Goal: Find specific page/section: Find specific page/section

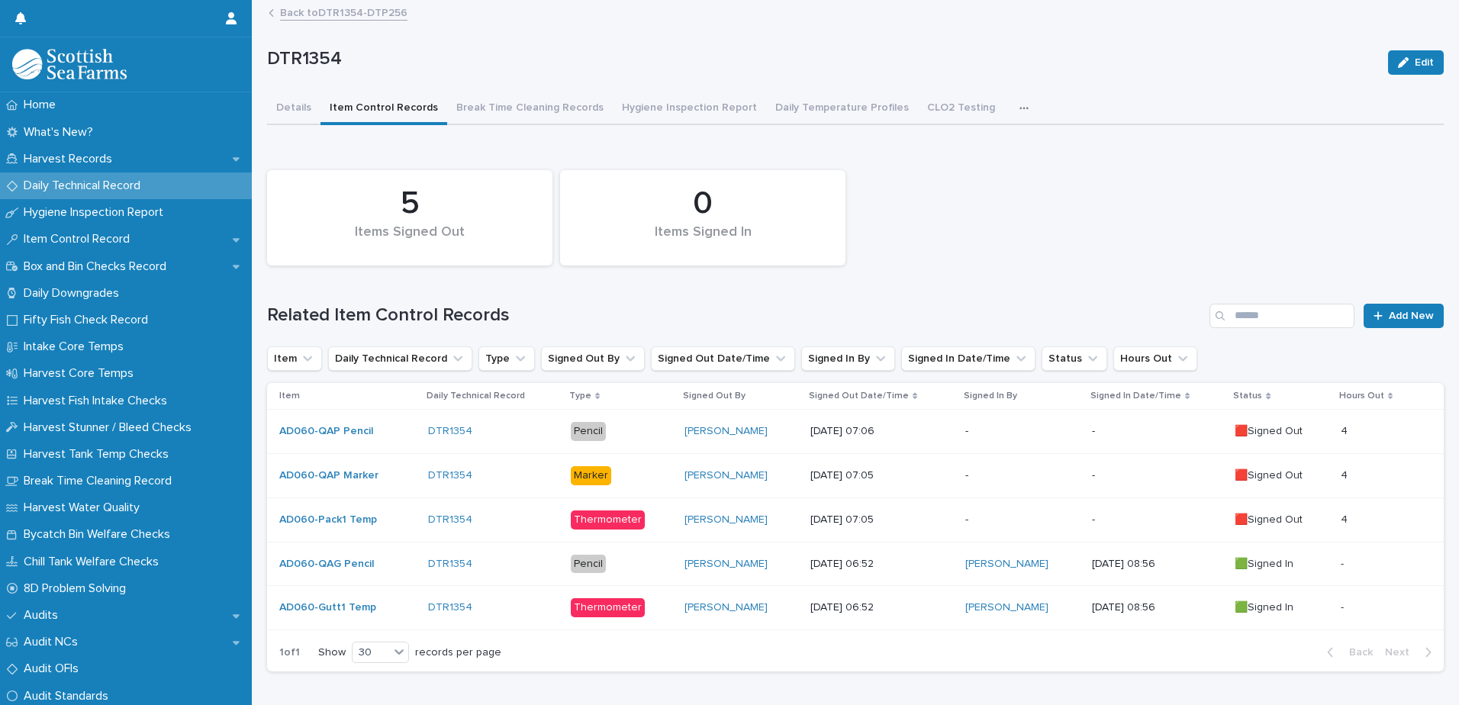
click at [71, 185] on p "Daily Technical Record" at bounding box center [85, 186] width 135 height 14
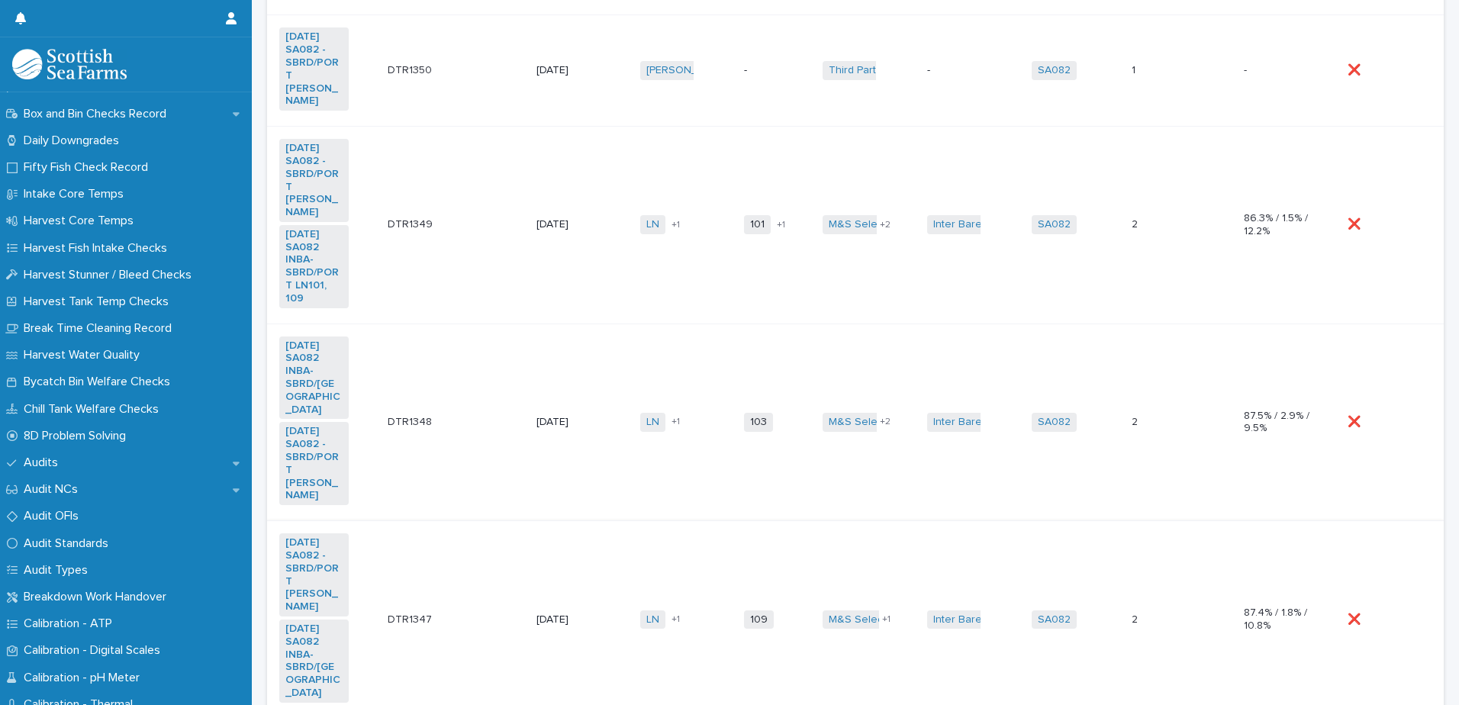
scroll to position [852, 0]
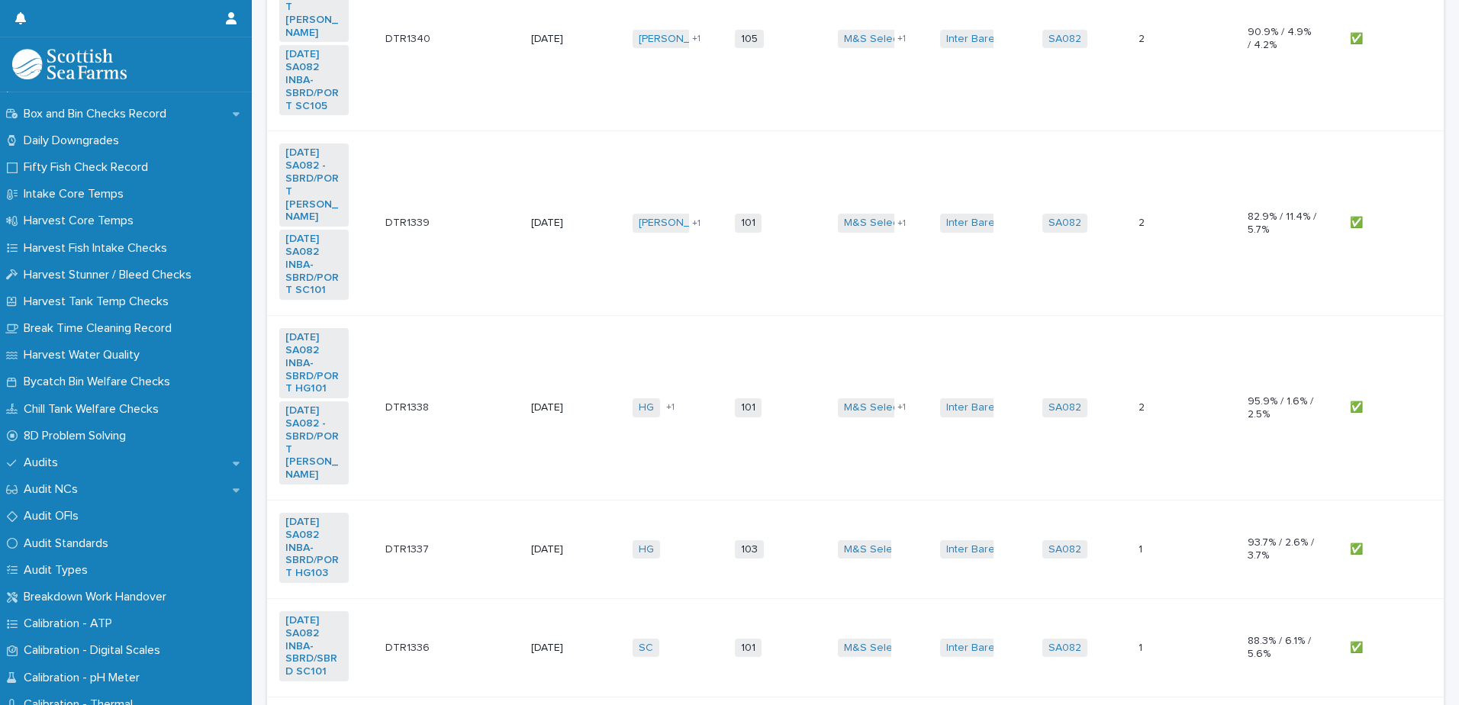
scroll to position [1411, 0]
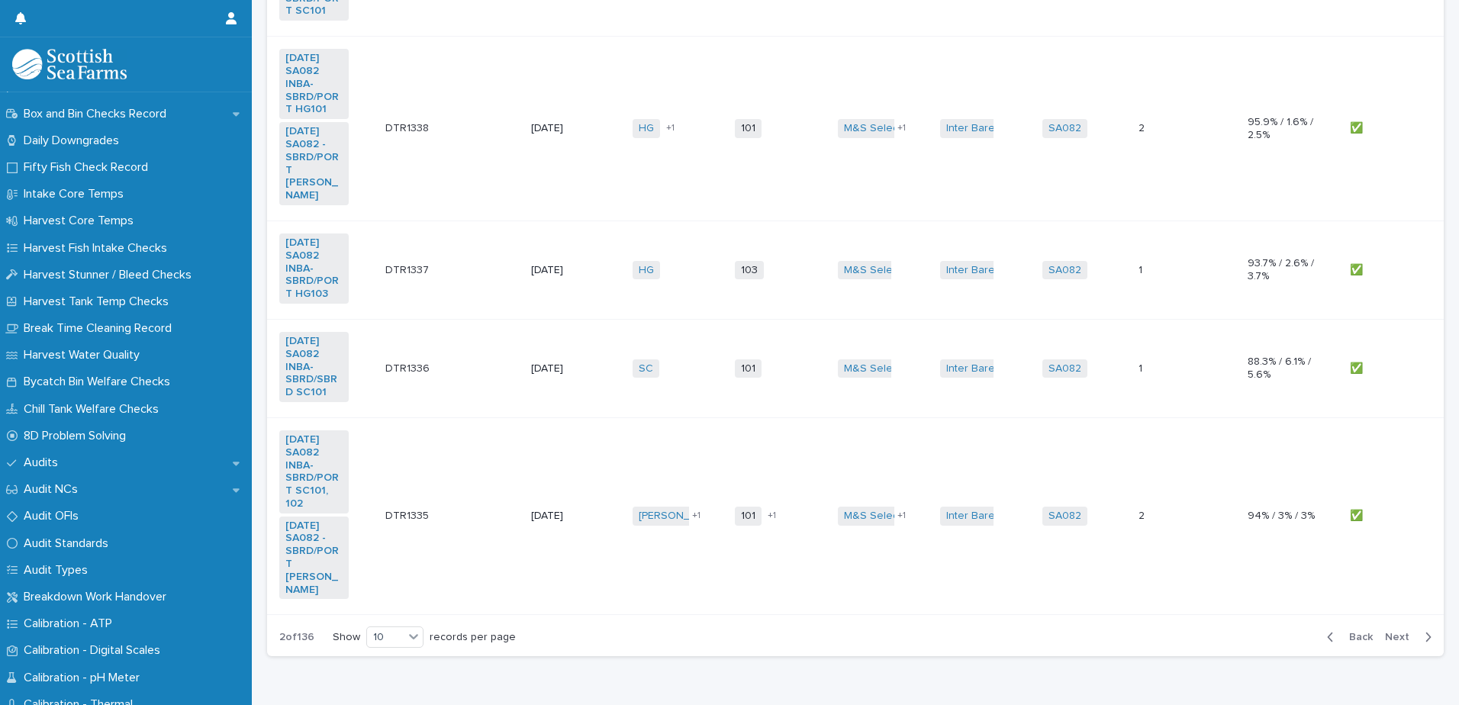
click at [1393, 632] on span "Next" at bounding box center [1402, 637] width 34 height 11
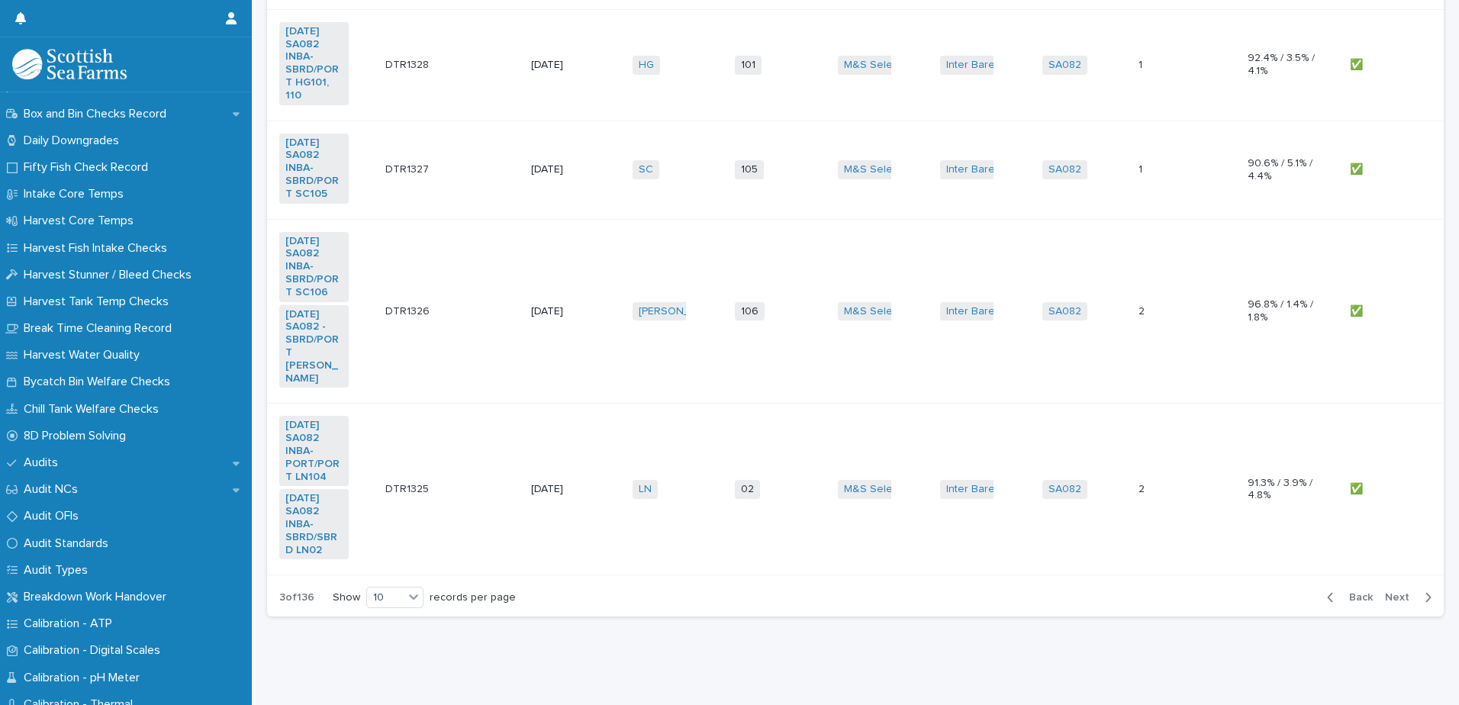
scroll to position [1175, 0]
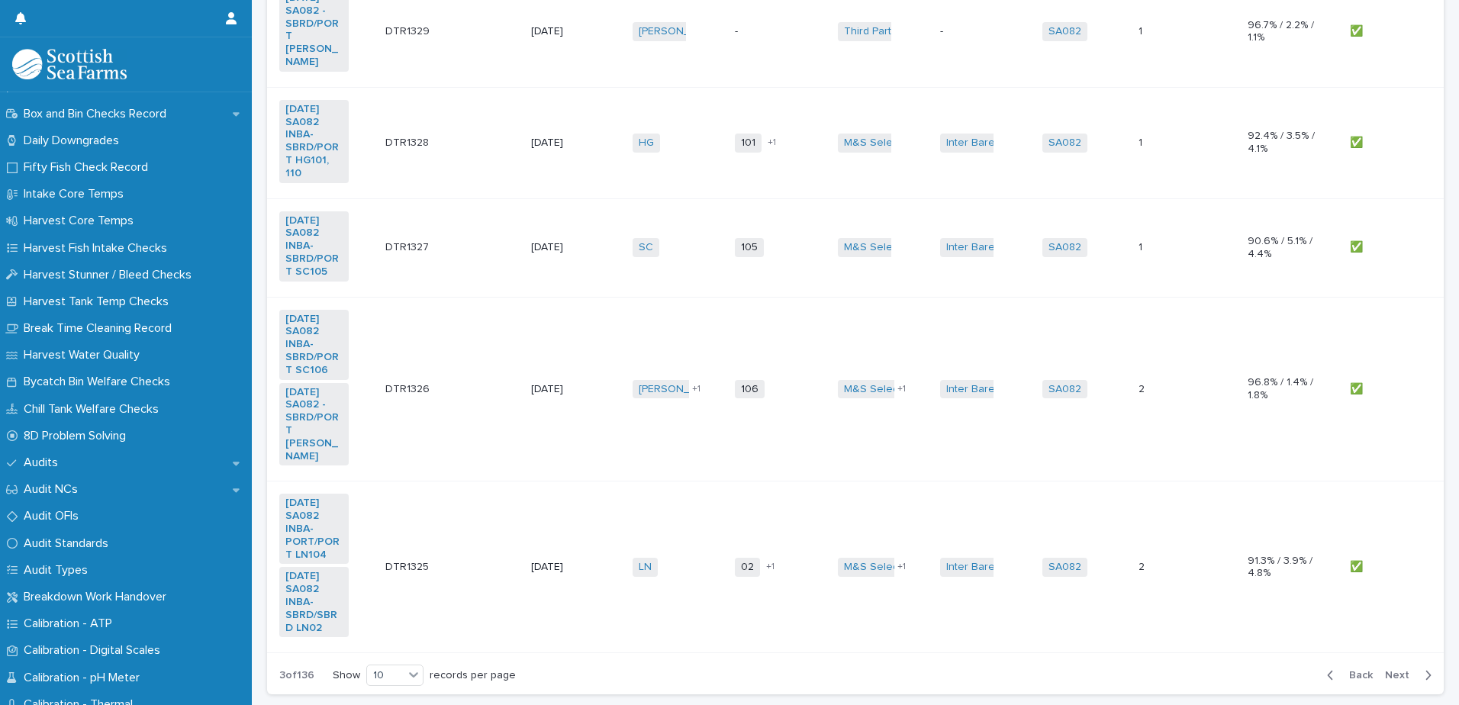
click at [1392, 670] on span "Next" at bounding box center [1402, 675] width 34 height 11
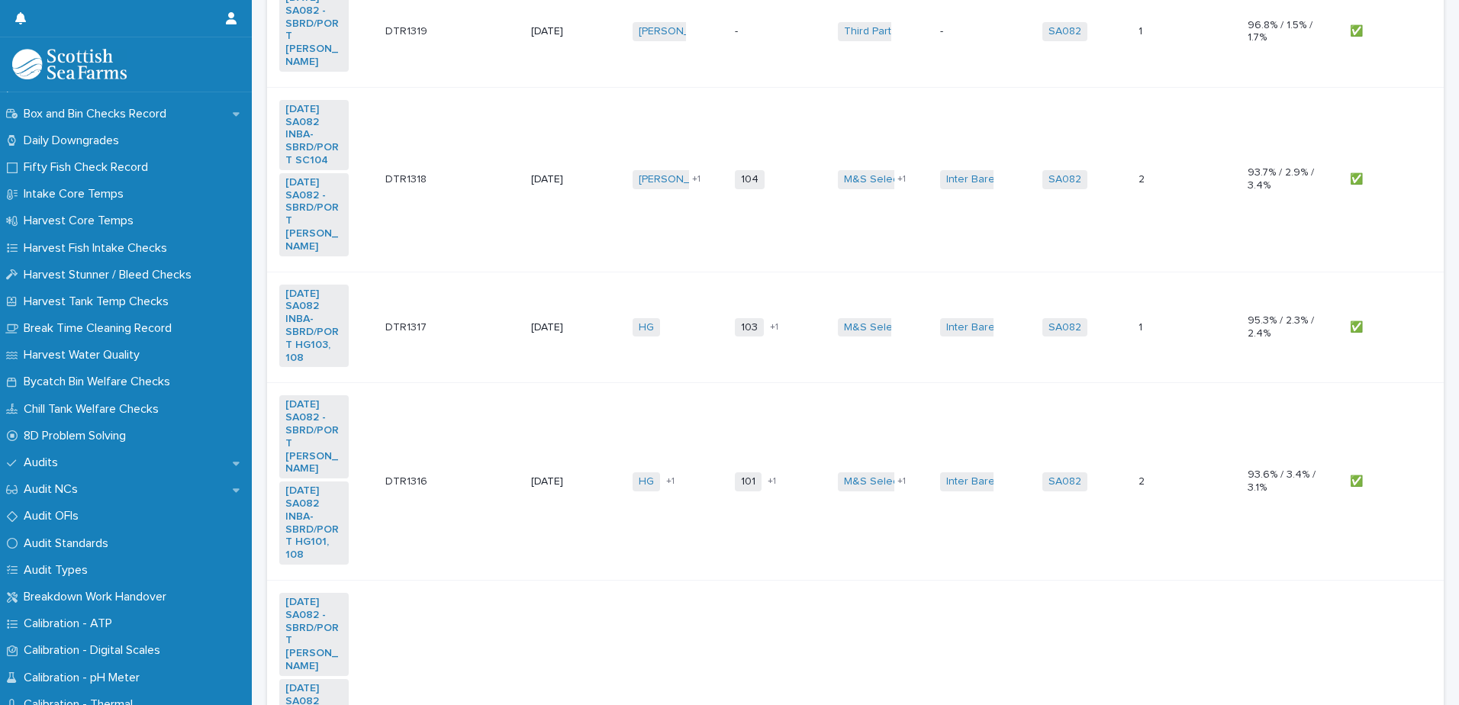
scroll to position [1411, 0]
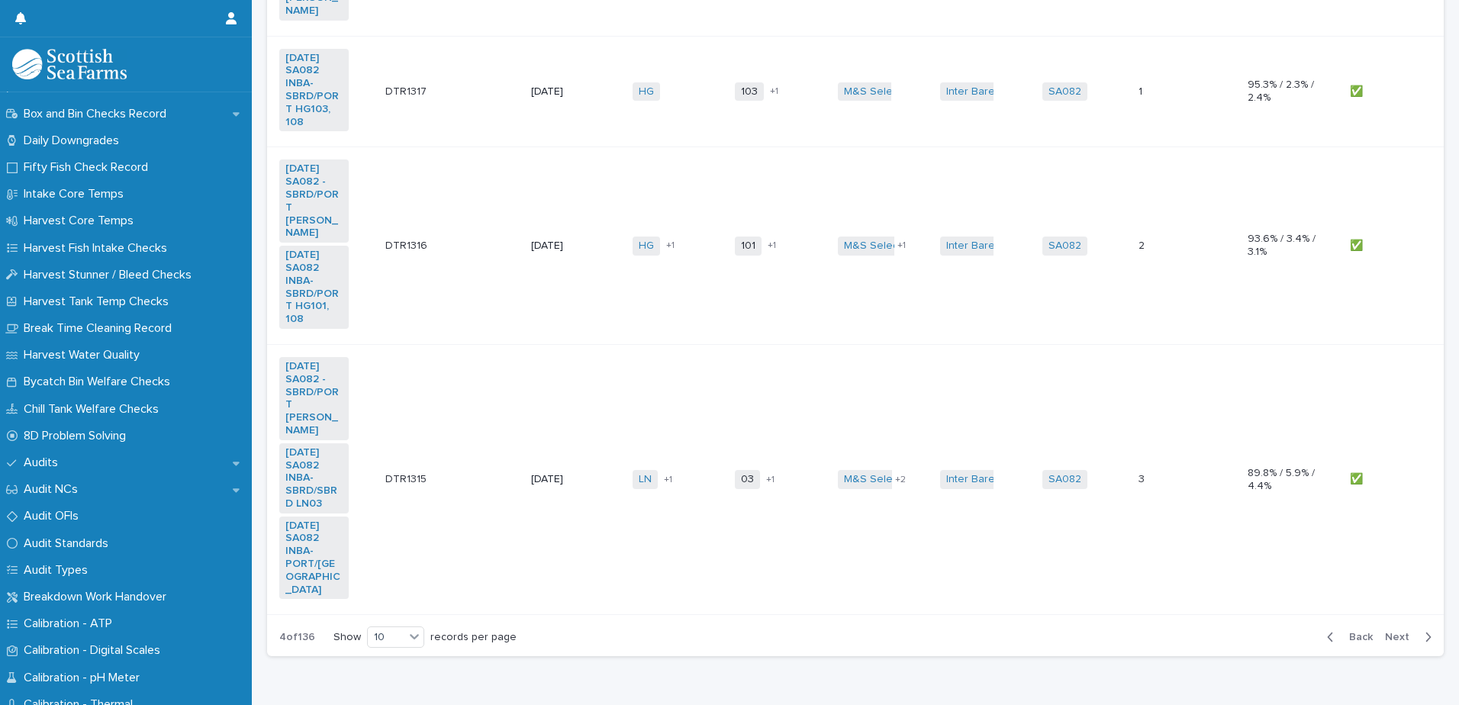
click at [1399, 632] on span "Next" at bounding box center [1402, 637] width 34 height 11
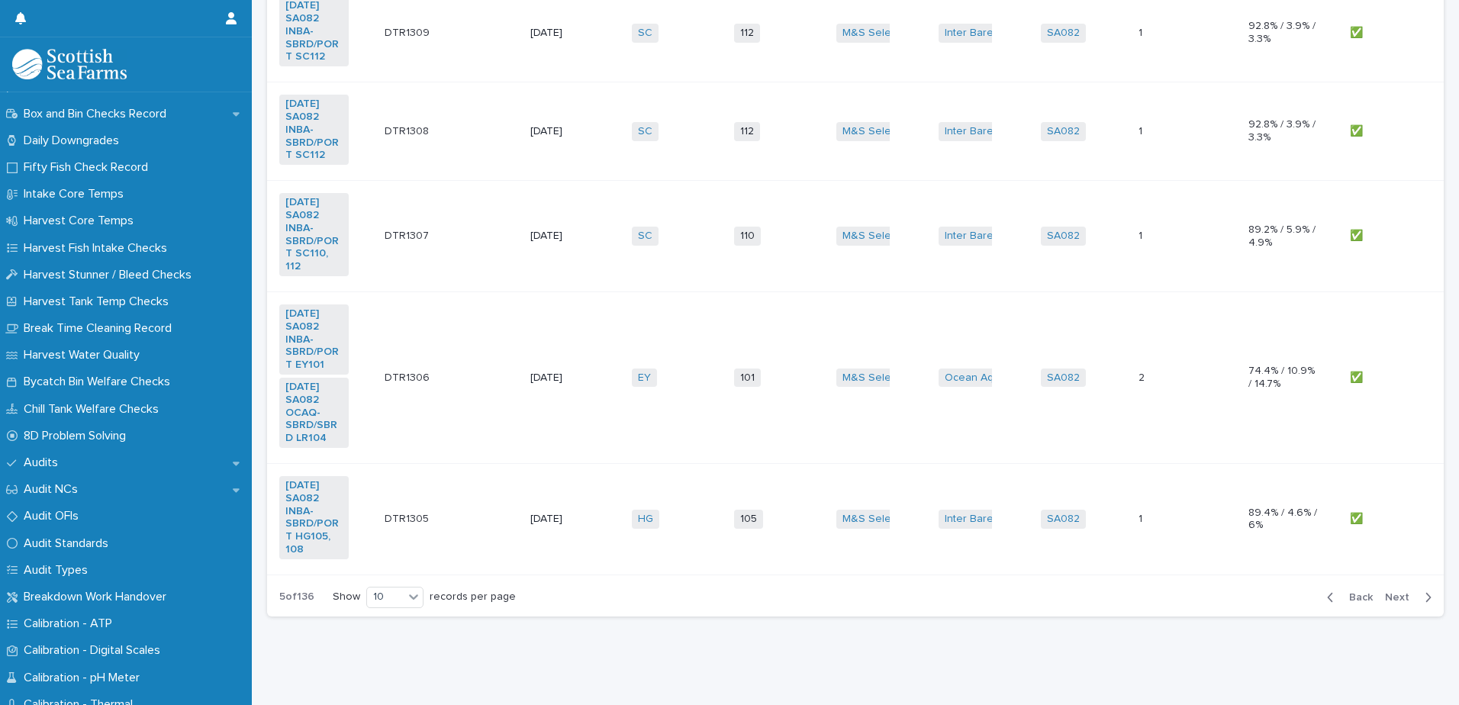
scroll to position [1140, 0]
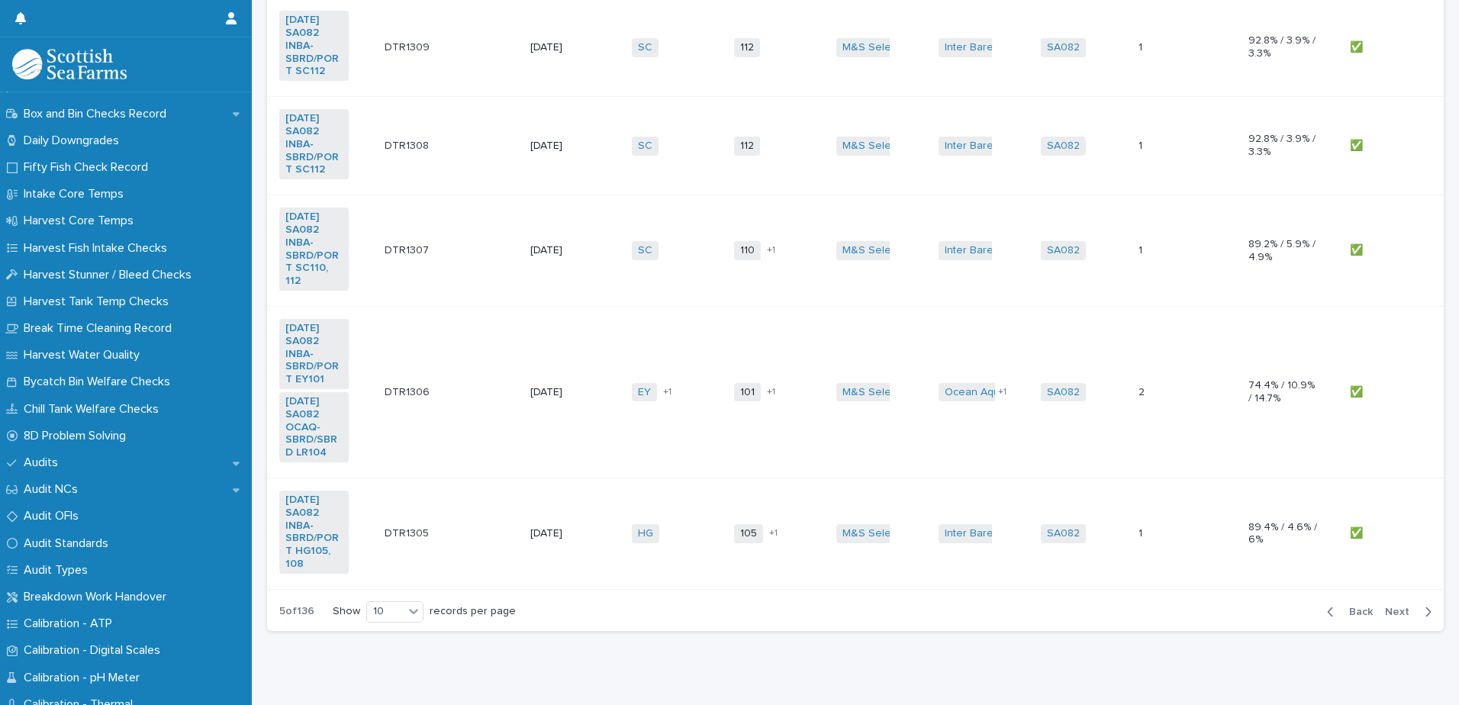
click at [1399, 607] on span "Next" at bounding box center [1402, 612] width 34 height 11
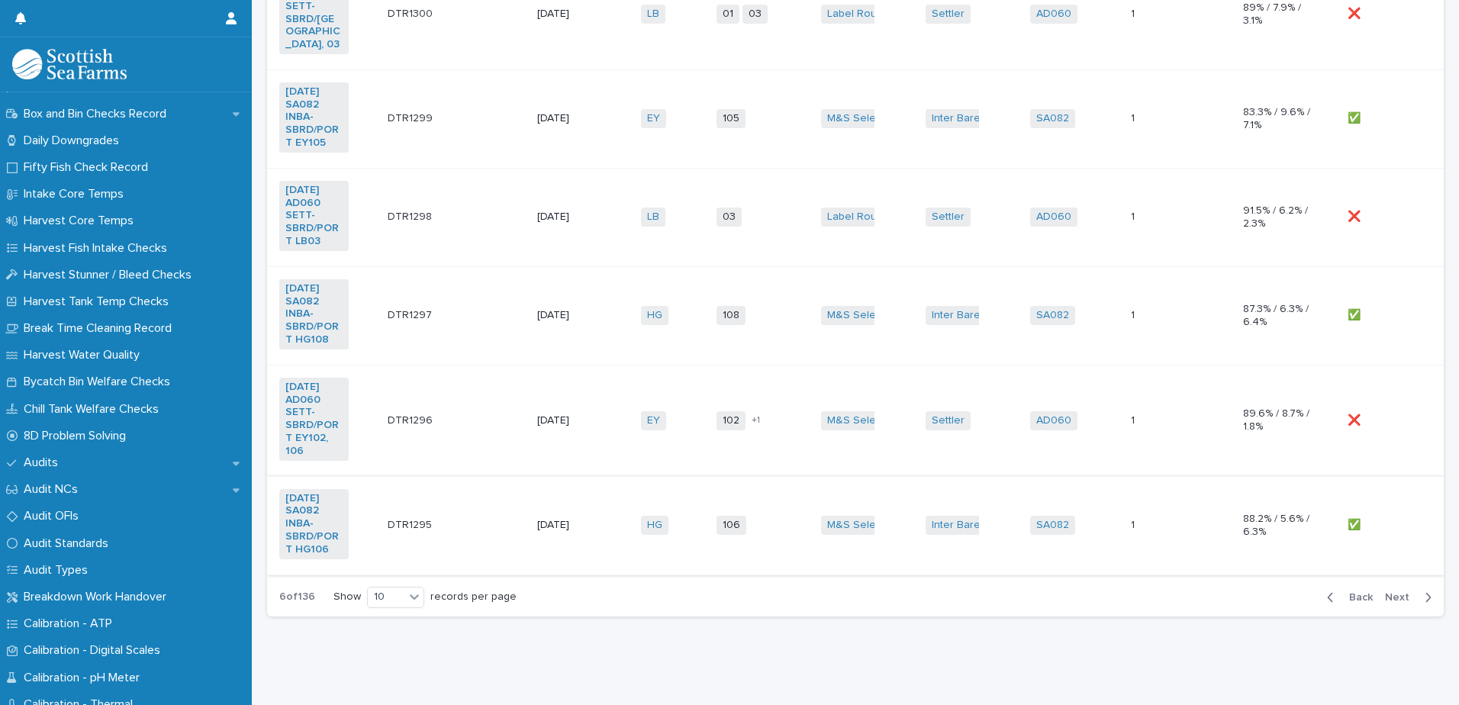
scroll to position [898, 0]
click at [1347, 592] on span "Back" at bounding box center [1356, 597] width 33 height 11
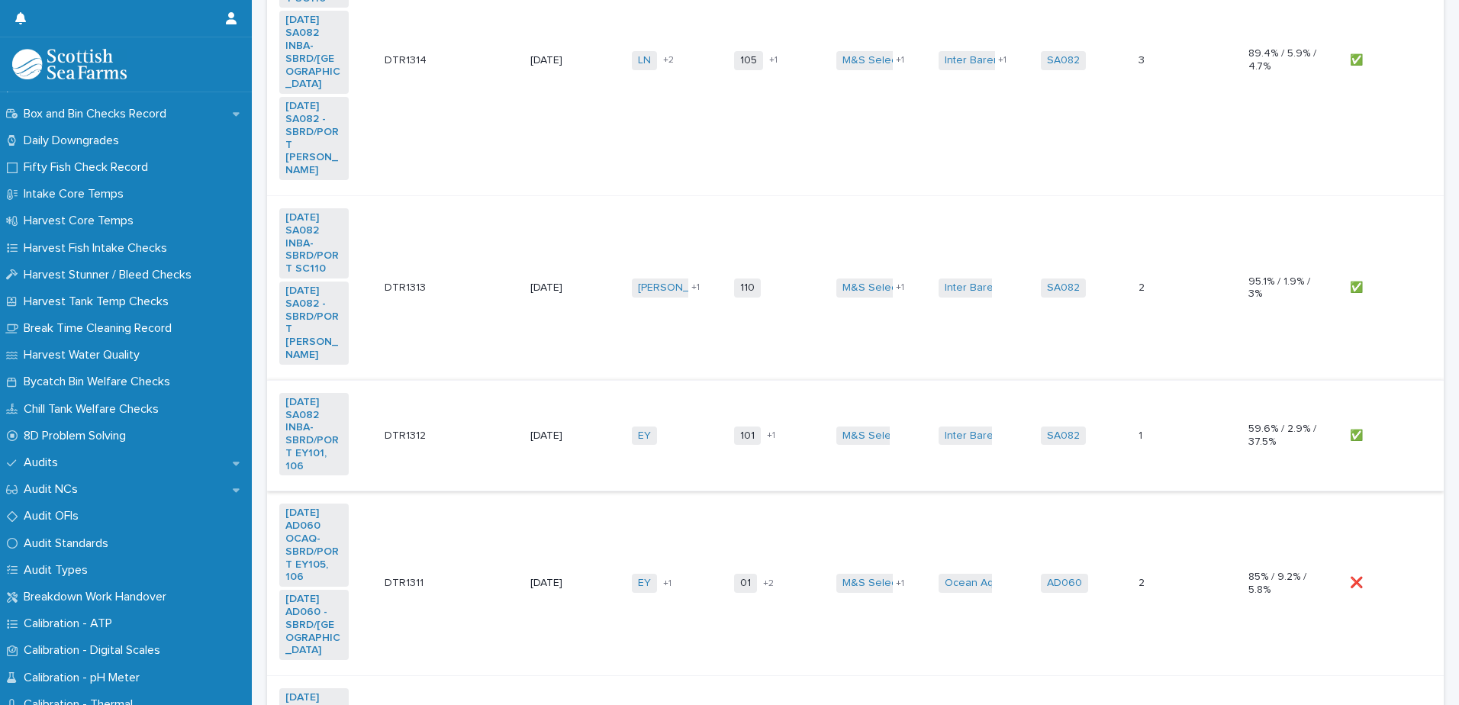
scroll to position [288, 0]
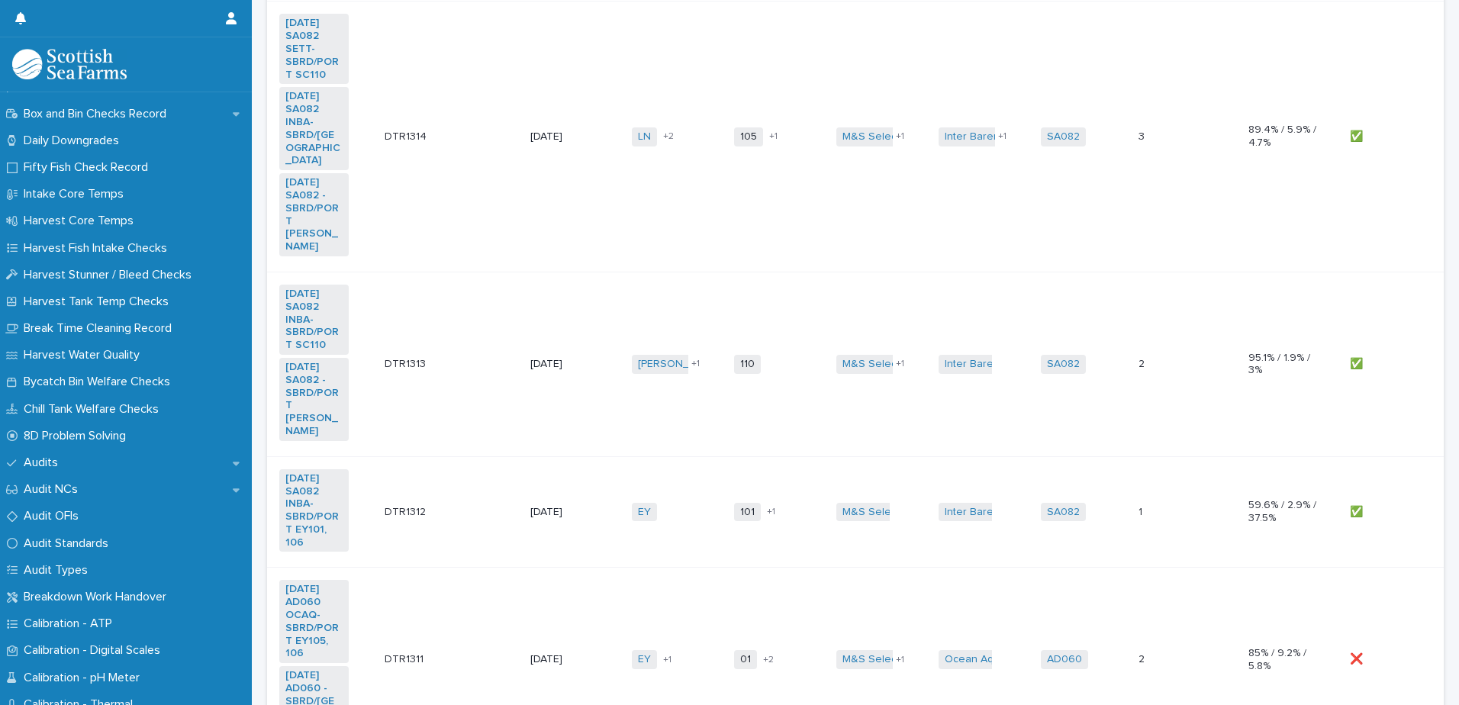
click at [501, 400] on td "DTR1313 DTR1313" at bounding box center [451, 364] width 146 height 185
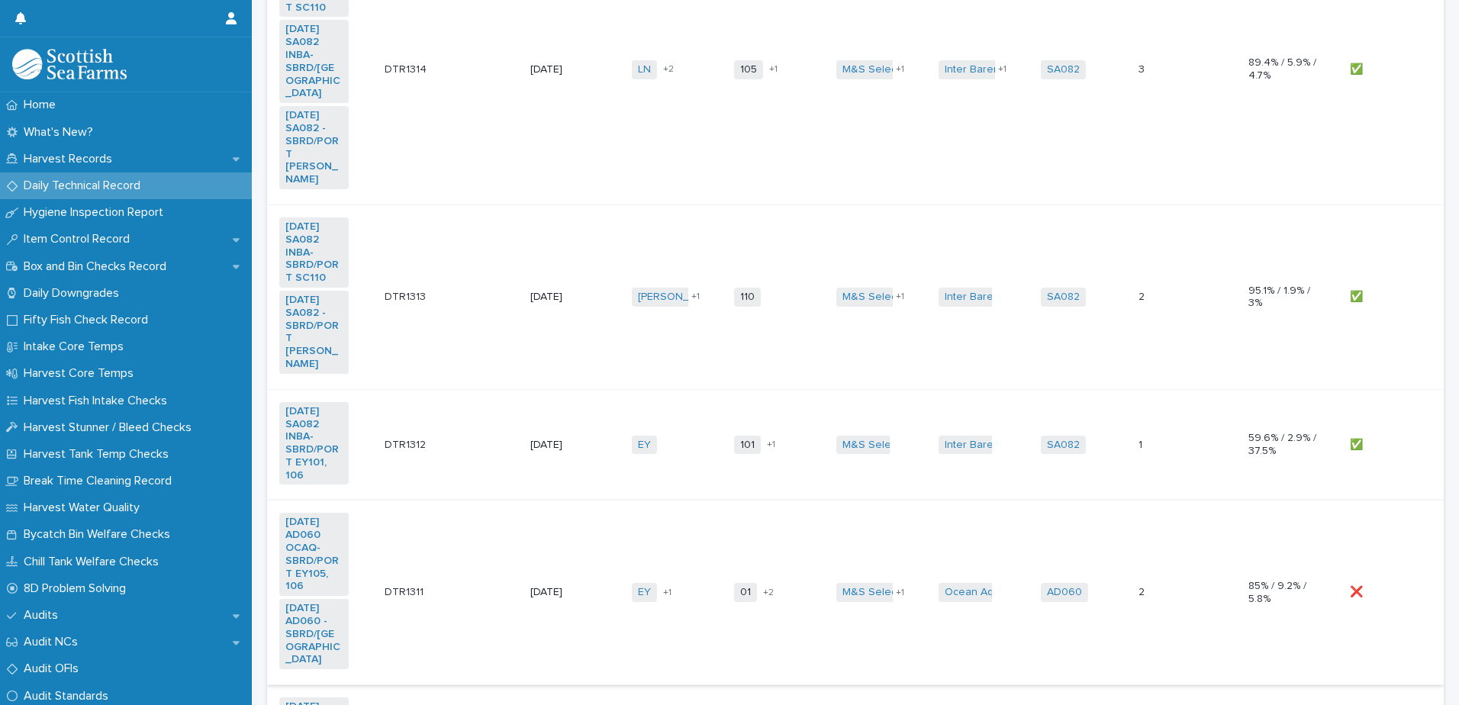
scroll to position [381, 0]
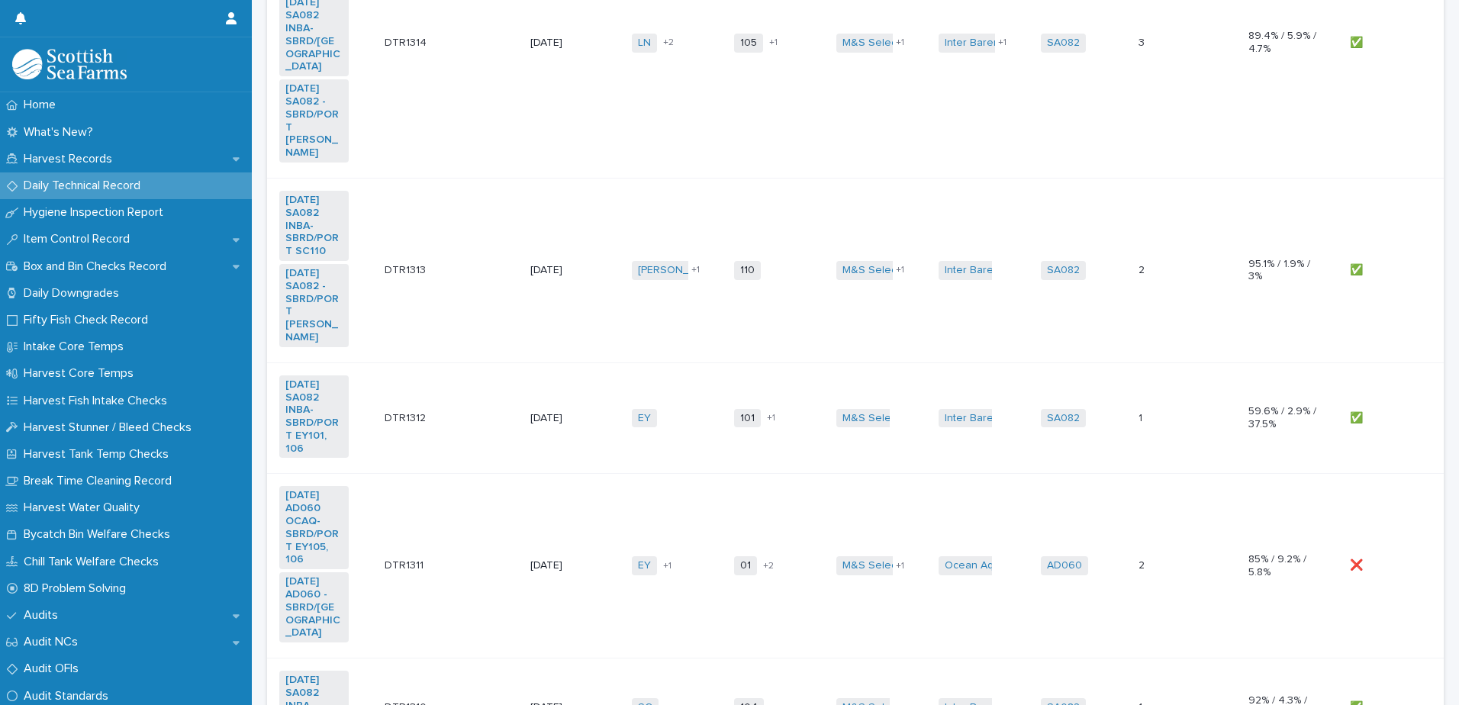
click at [436, 585] on td "DTR1311 DTR1311" at bounding box center [451, 566] width 146 height 185
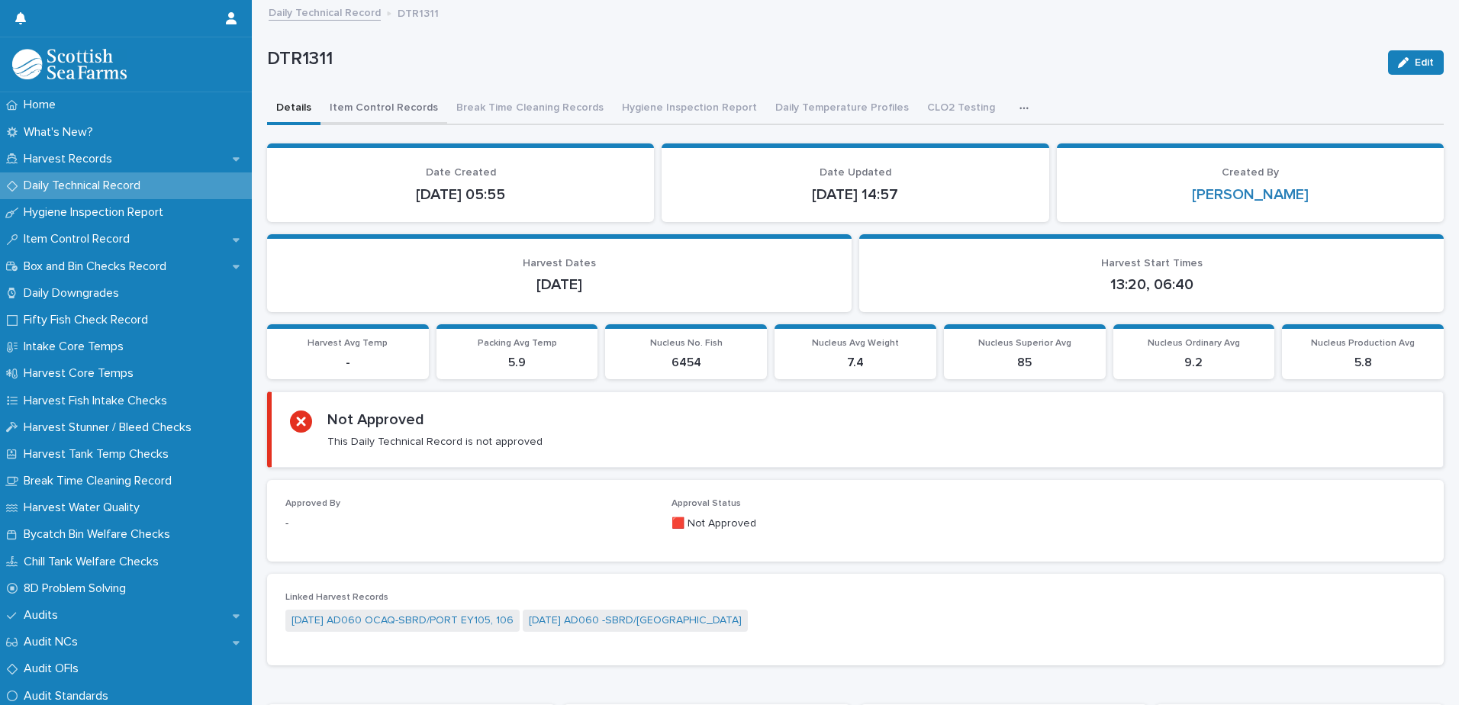
click at [402, 111] on button "Item Control Records" at bounding box center [383, 109] width 127 height 32
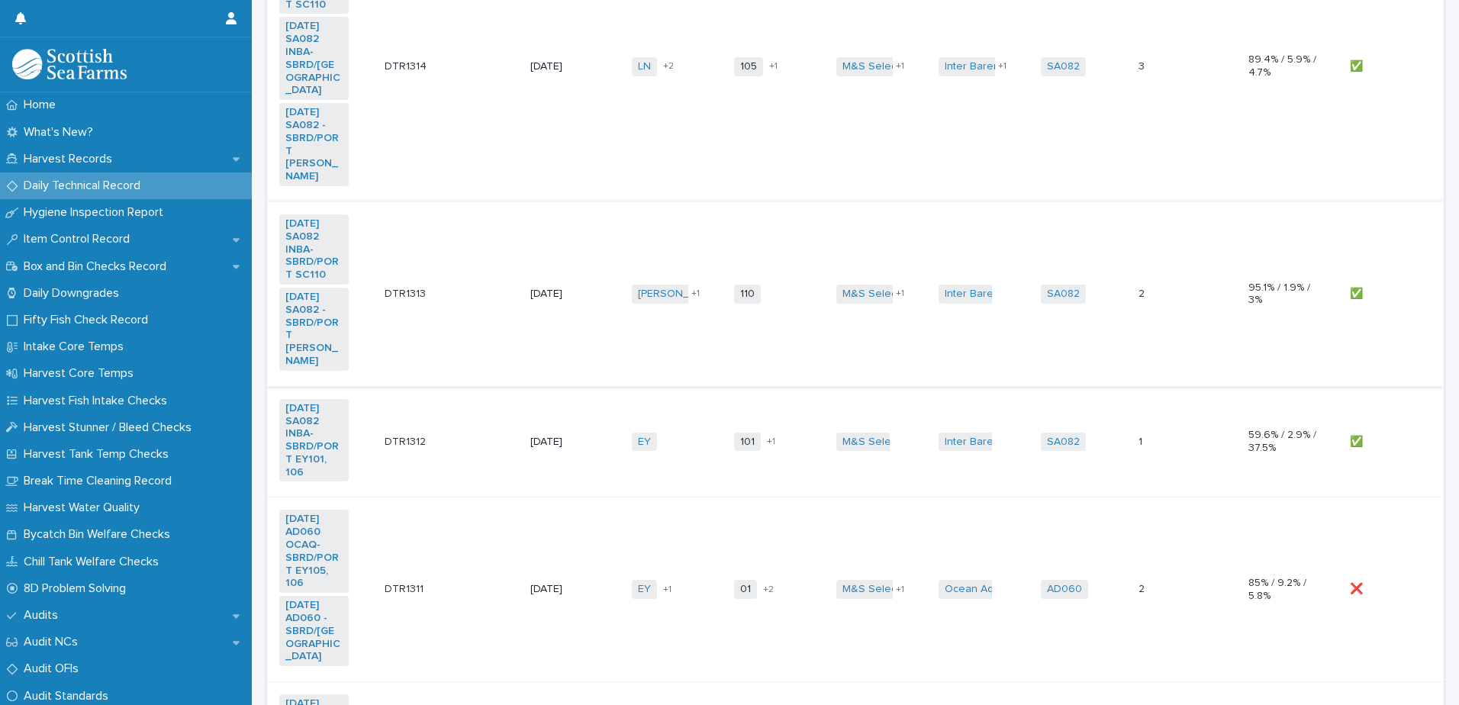
scroll to position [381, 0]
